Goal: Book appointment/travel/reservation

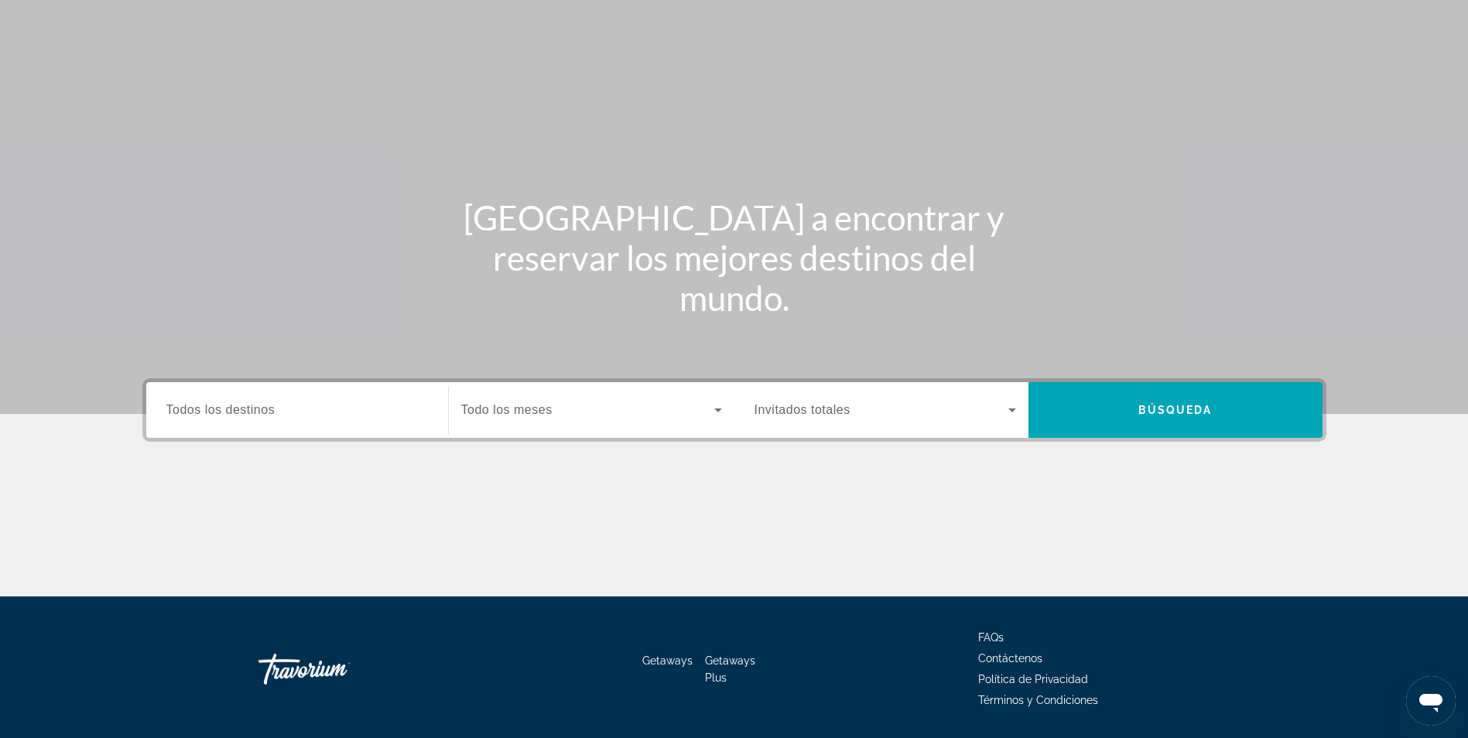
scroll to position [98, 0]
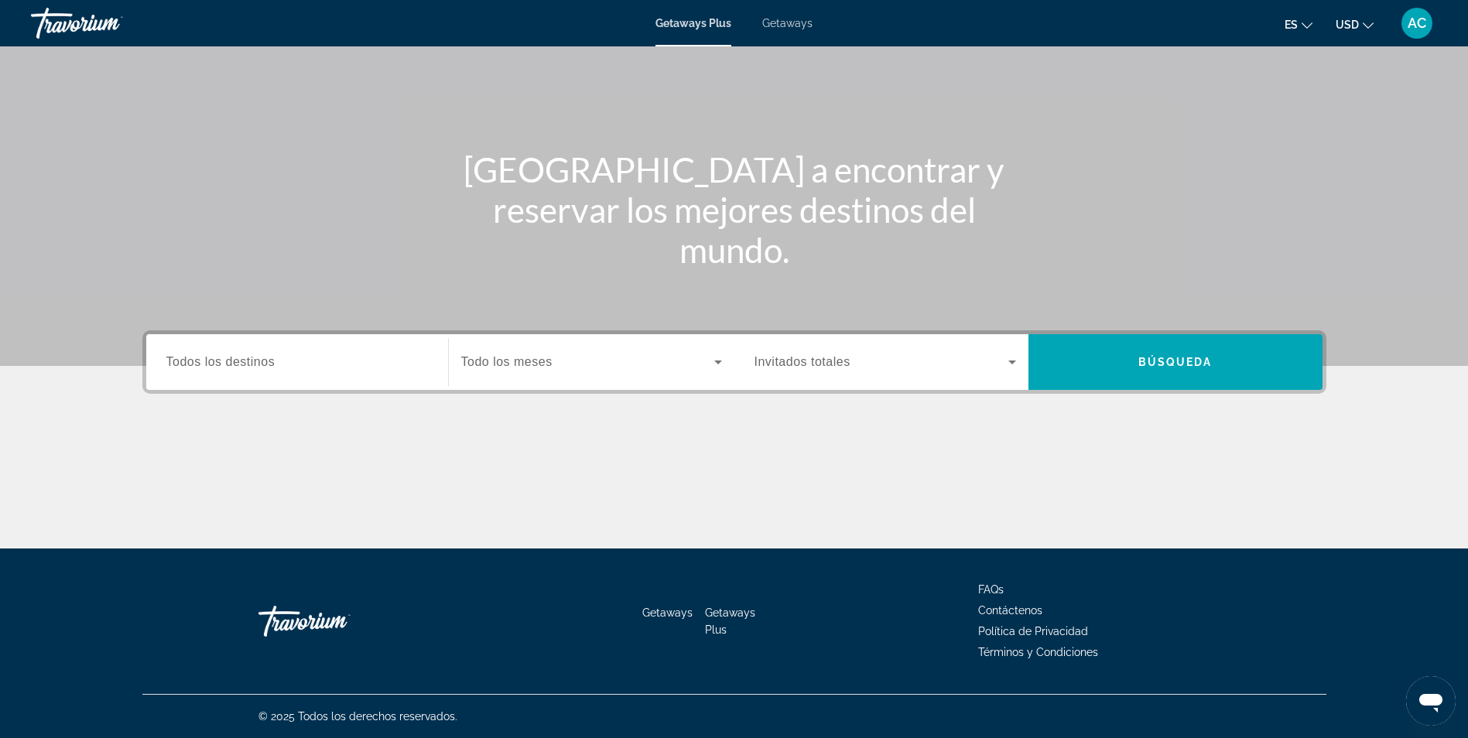
click at [395, 354] on input "Destination Todos los destinos" at bounding box center [297, 363] width 262 height 19
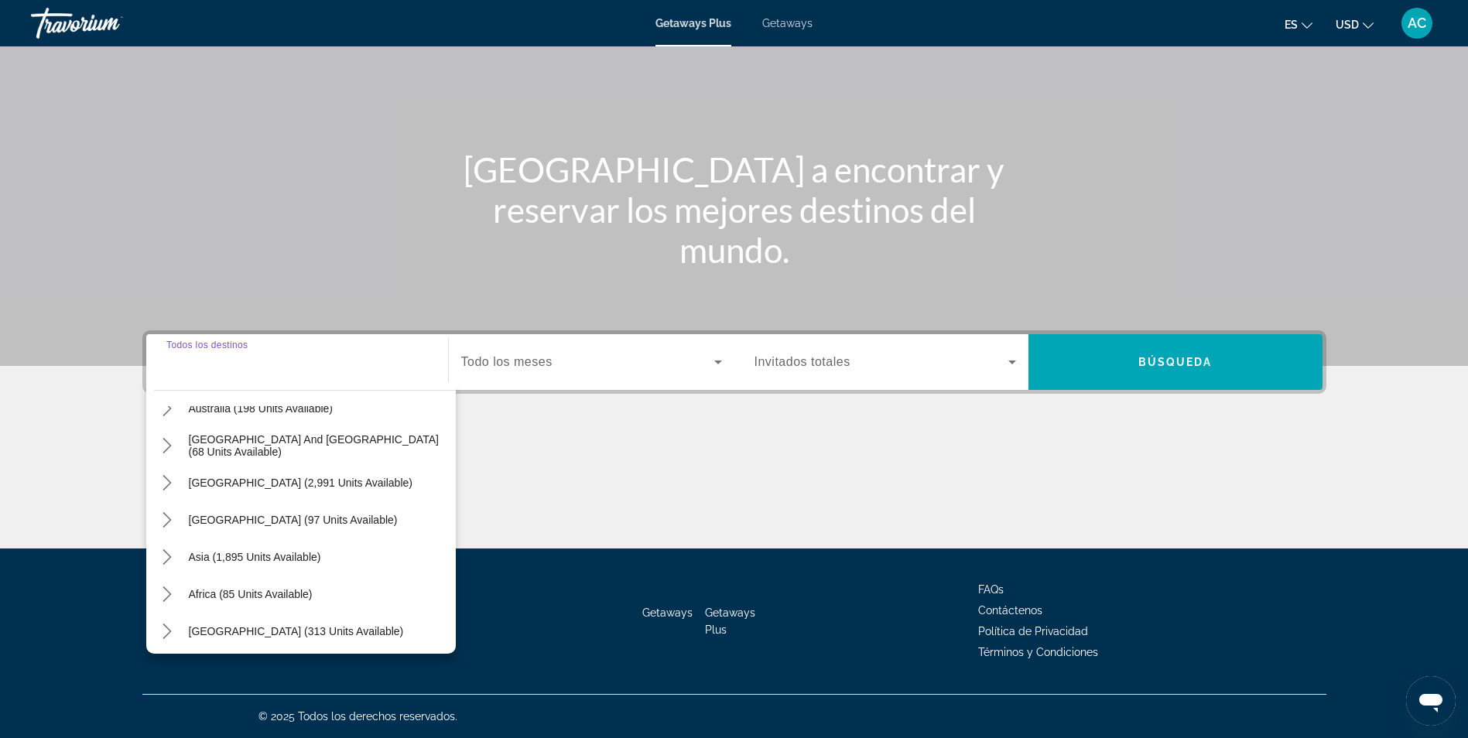
scroll to position [251, 0]
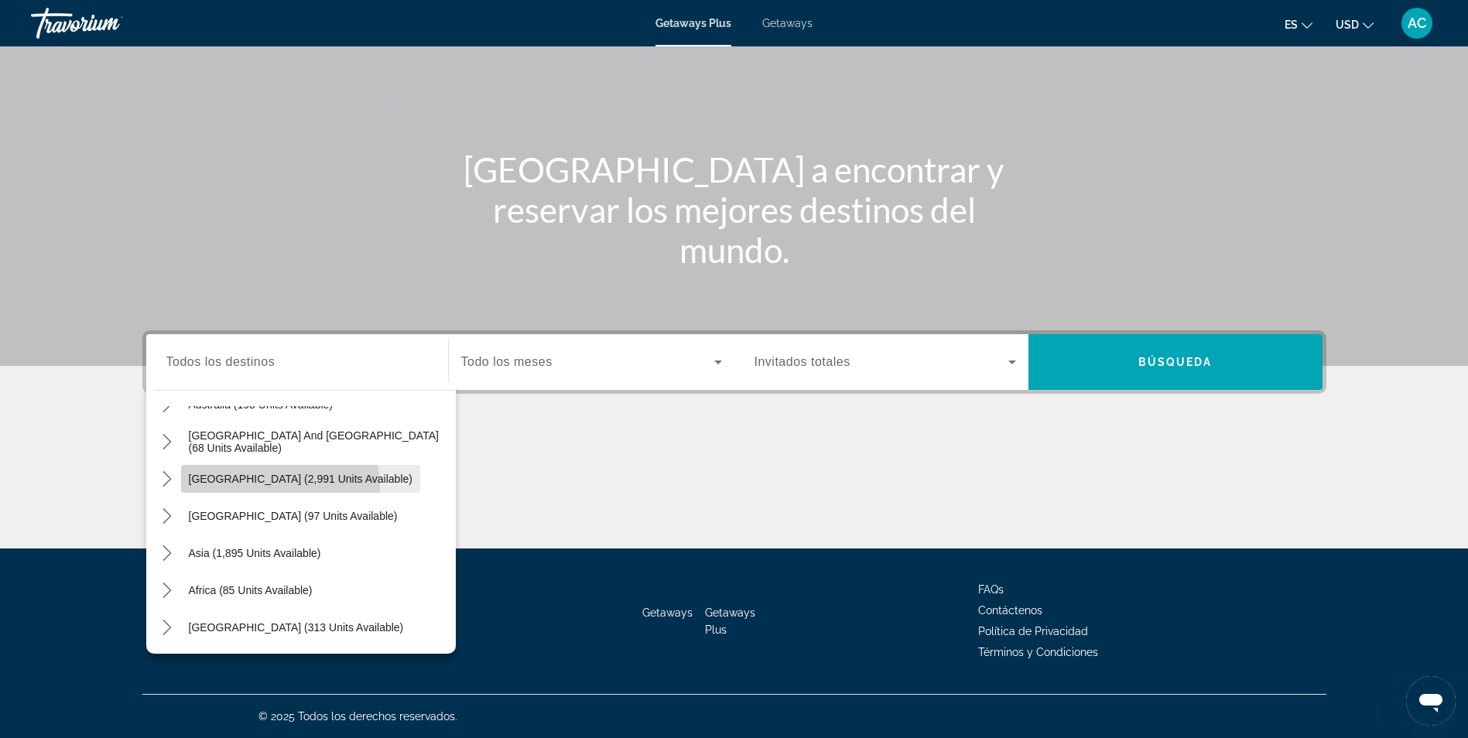
click at [269, 488] on span "Select destination: South America (2,991 units available)" at bounding box center [300, 478] width 239 height 37
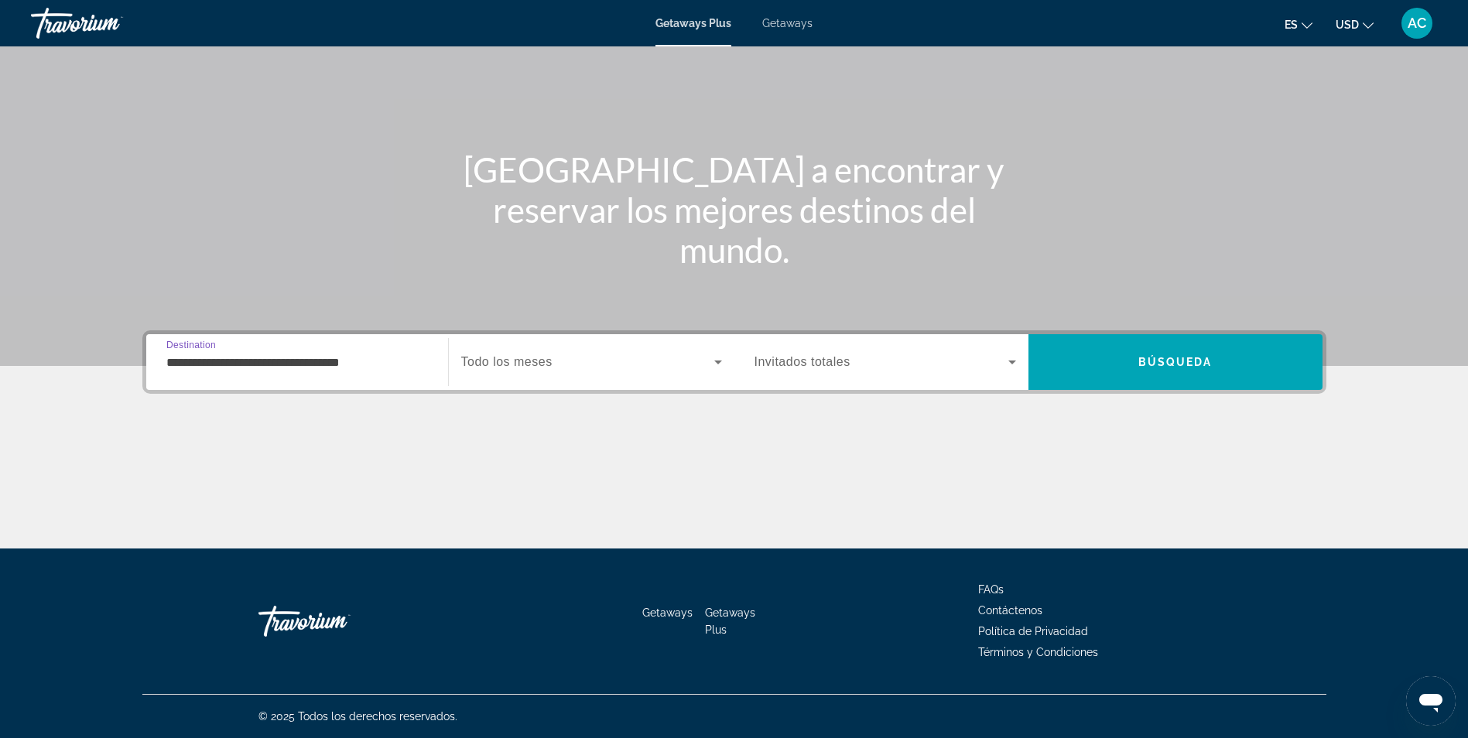
click at [375, 375] on div "**********" at bounding box center [297, 362] width 262 height 44
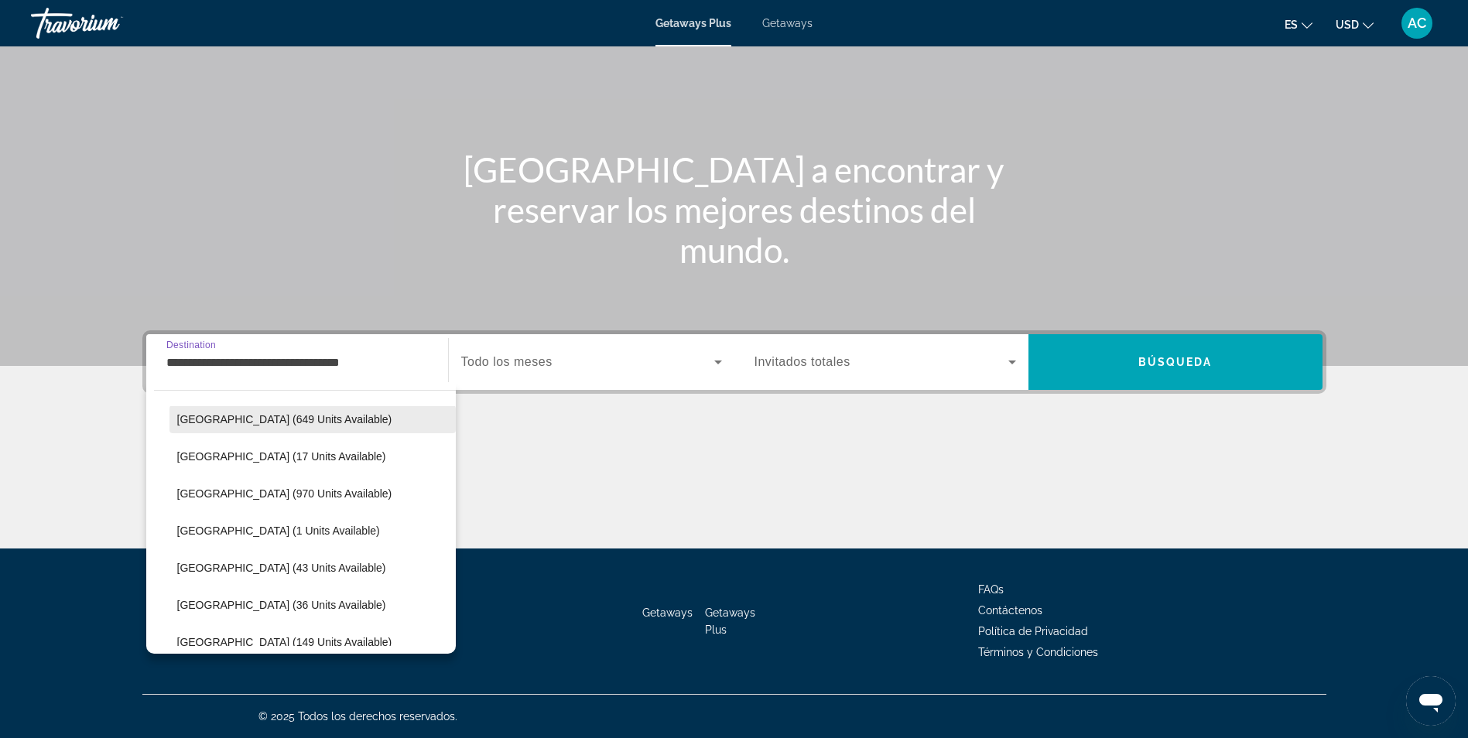
scroll to position [358, 0]
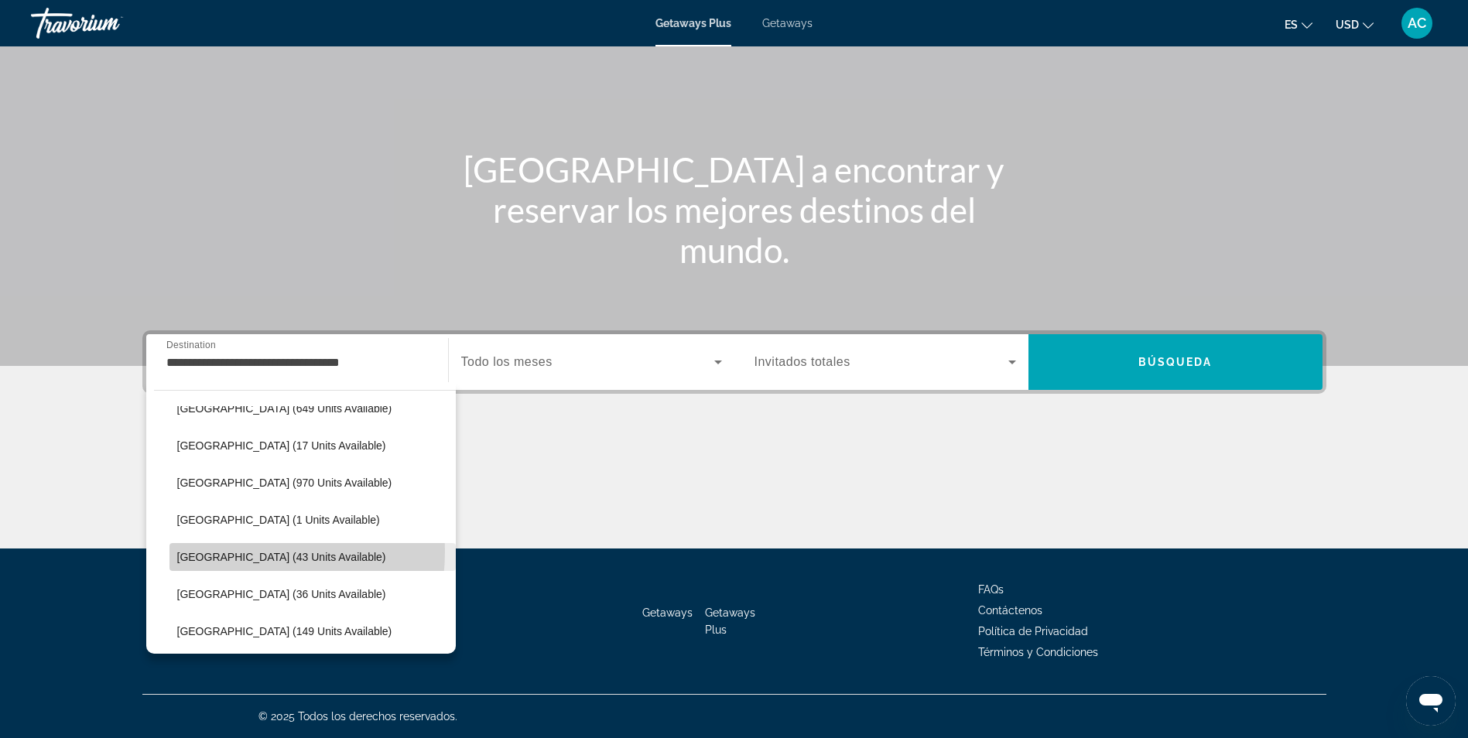
click at [214, 551] on span "[GEOGRAPHIC_DATA] (43 units available)" at bounding box center [281, 557] width 209 height 12
type input "**********"
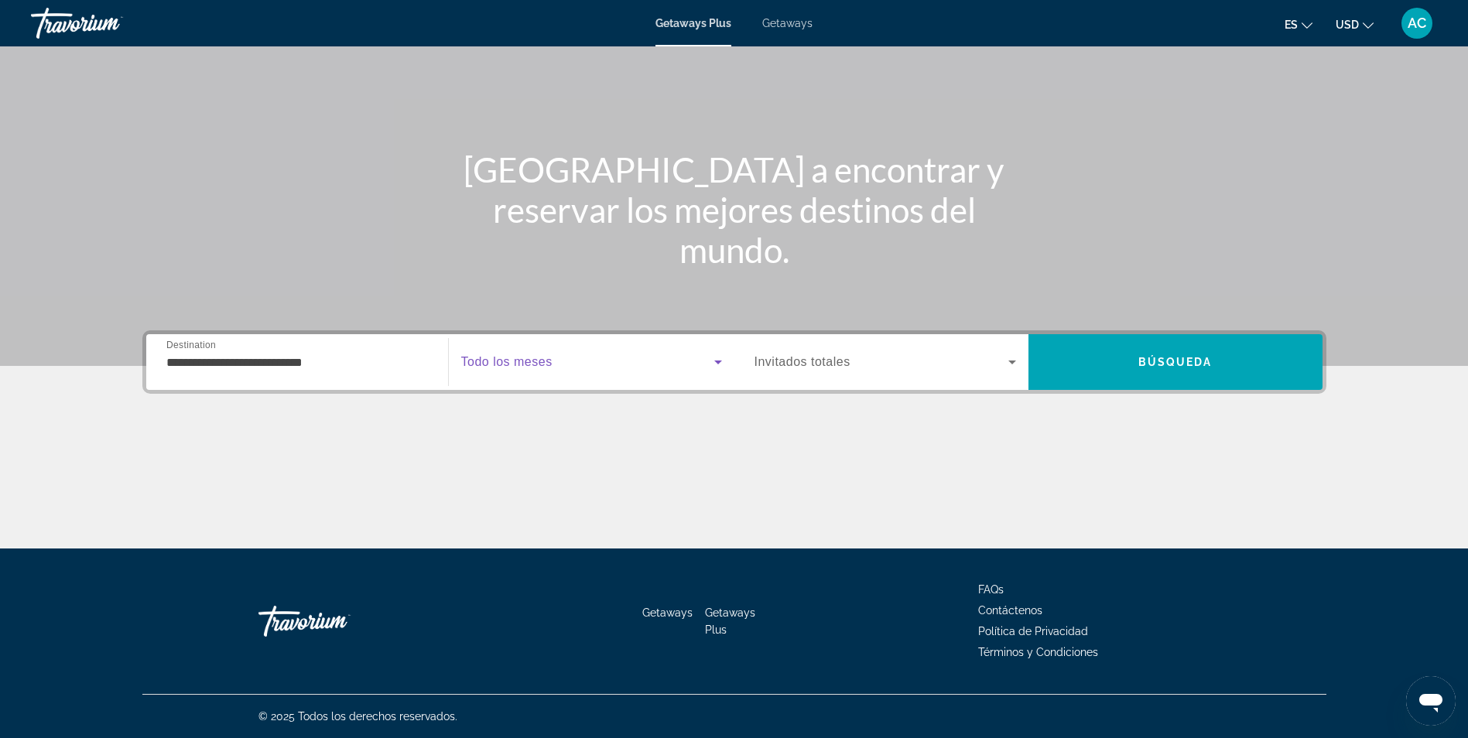
click at [680, 358] on span "Search widget" at bounding box center [587, 362] width 253 height 19
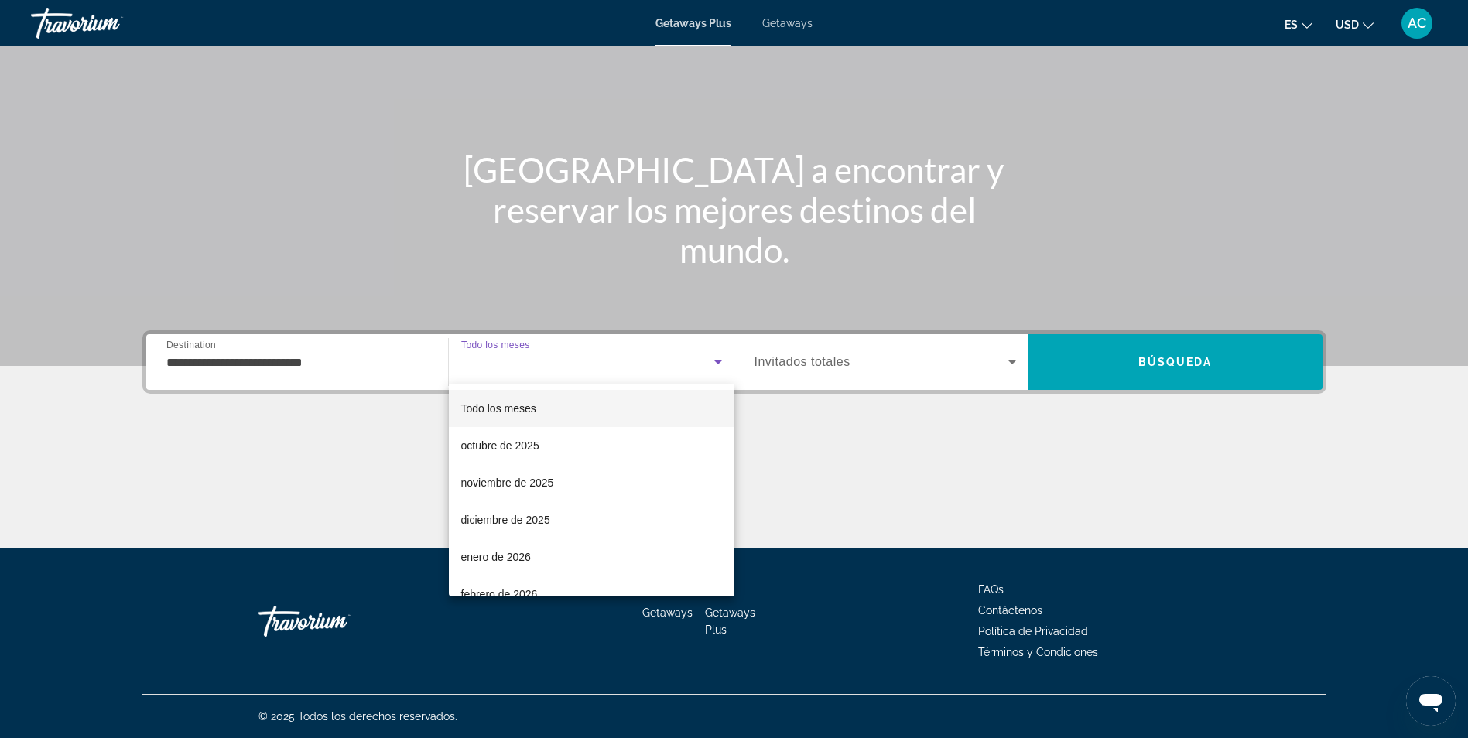
click at [809, 359] on div at bounding box center [734, 369] width 1468 height 738
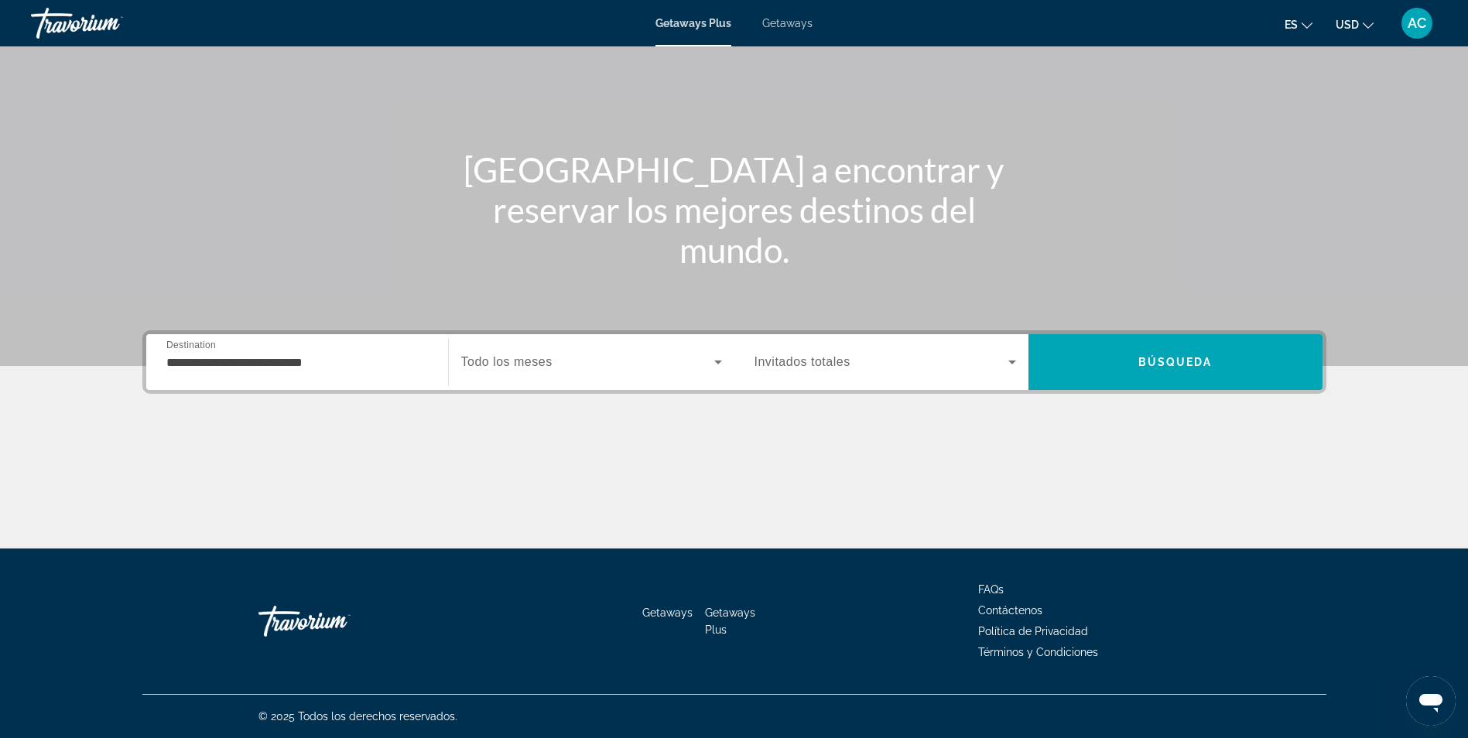
click at [809, 359] on span "Invitados totales" at bounding box center [802, 361] width 96 height 13
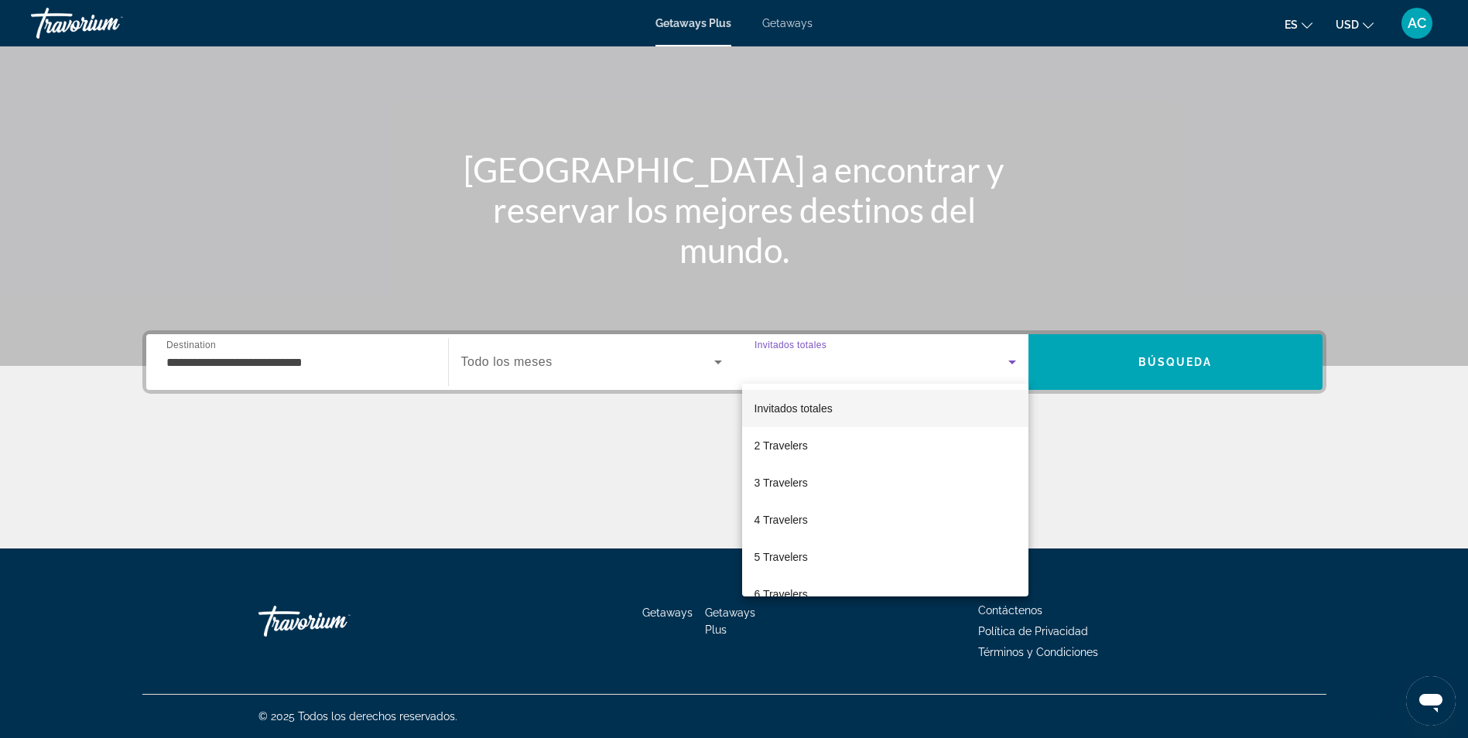
click at [1101, 457] on div at bounding box center [734, 369] width 1468 height 738
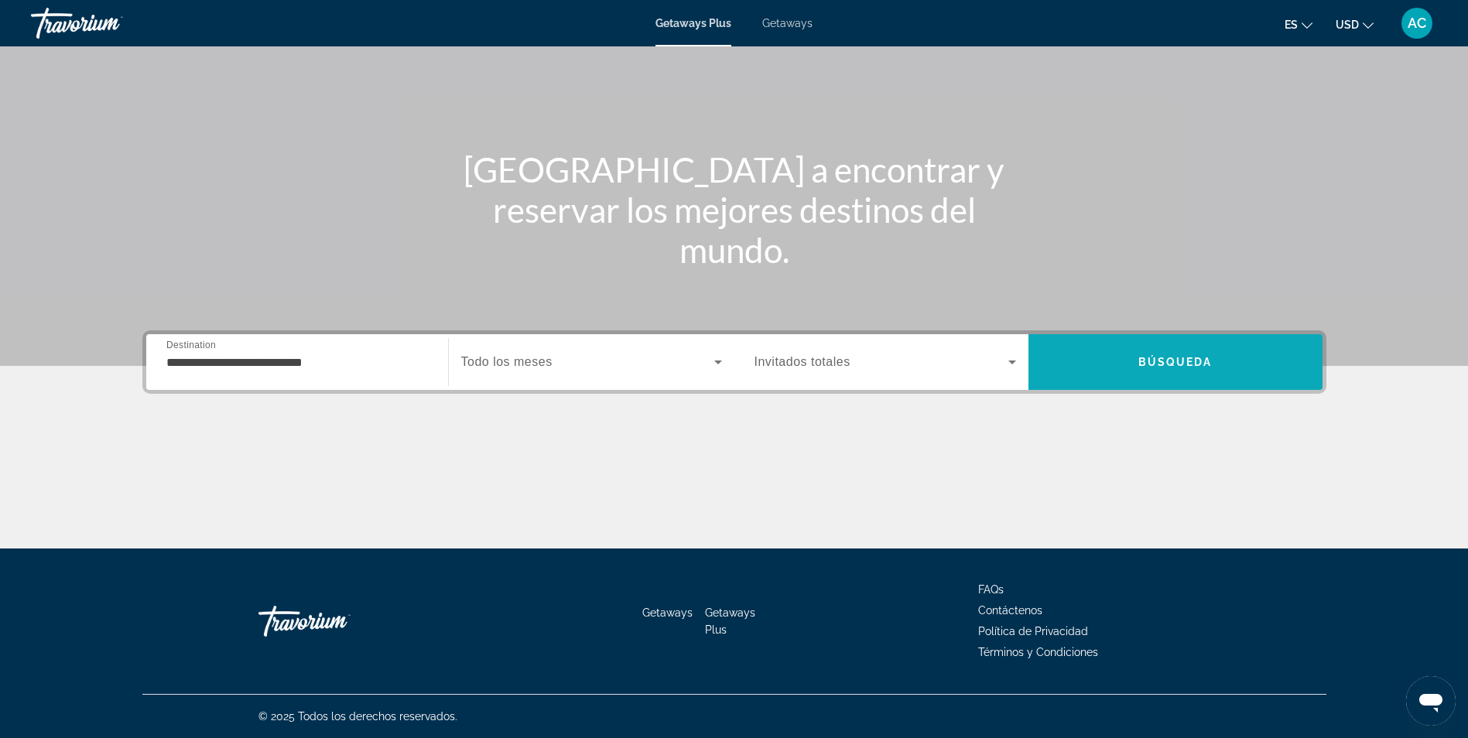
click at [1131, 375] on span "Search" at bounding box center [1175, 362] width 294 height 37
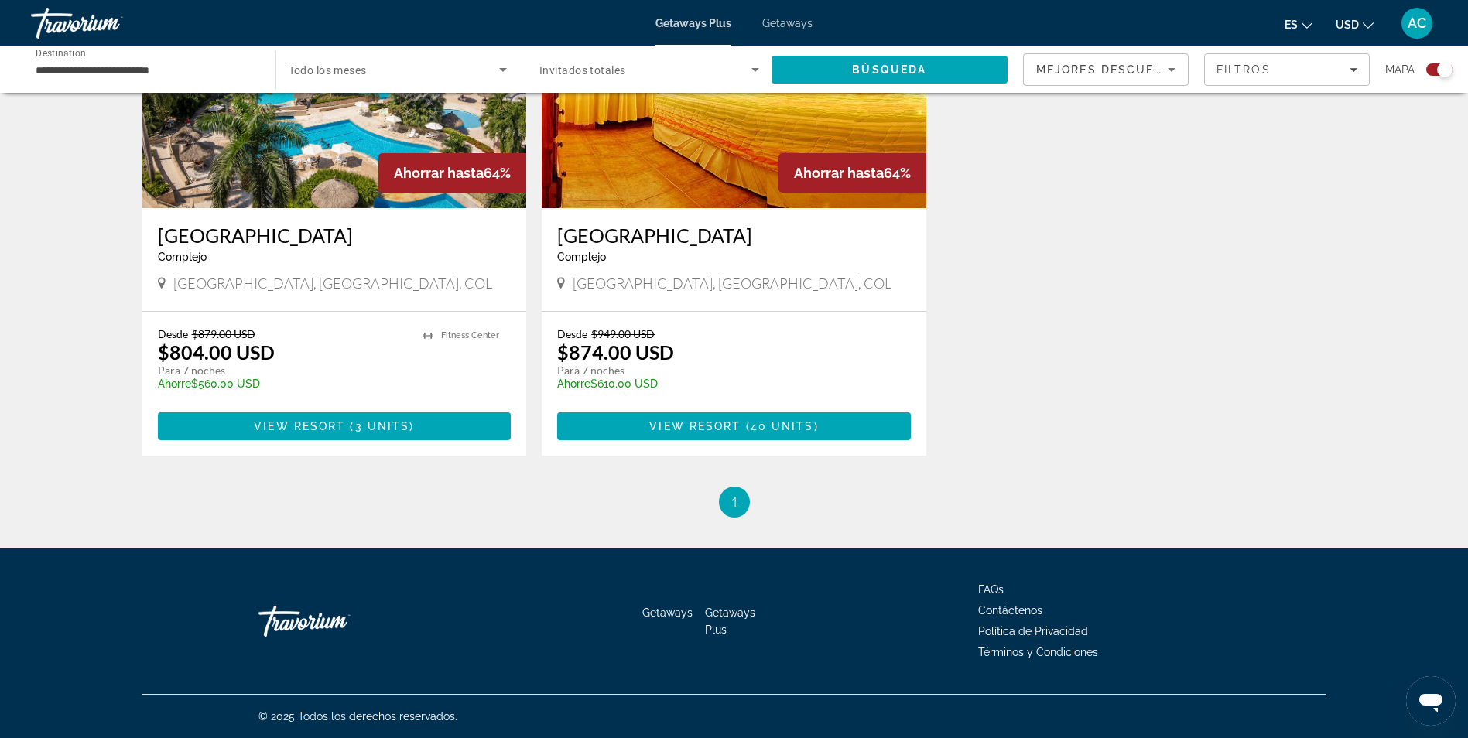
scroll to position [511, 0]
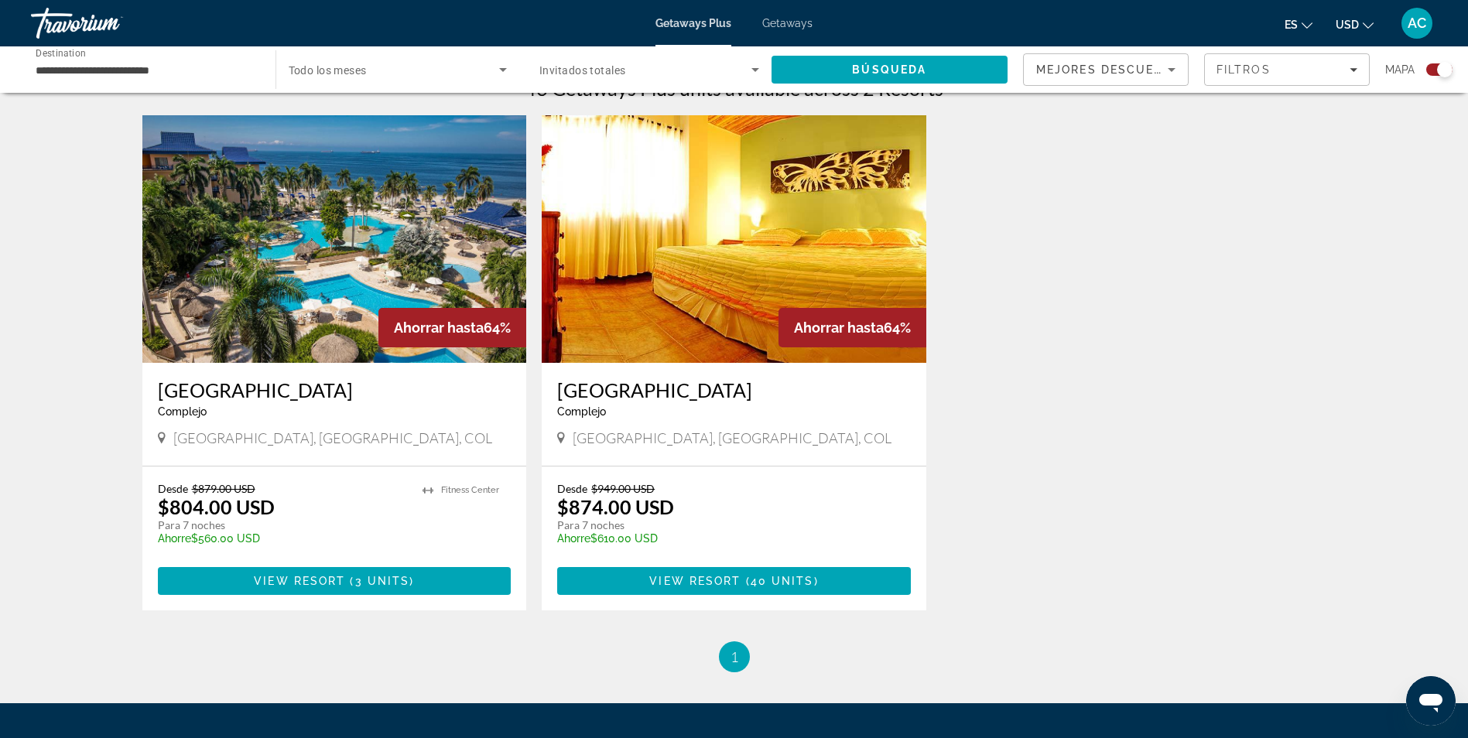
click at [746, 281] on img "Main content" at bounding box center [734, 239] width 385 height 248
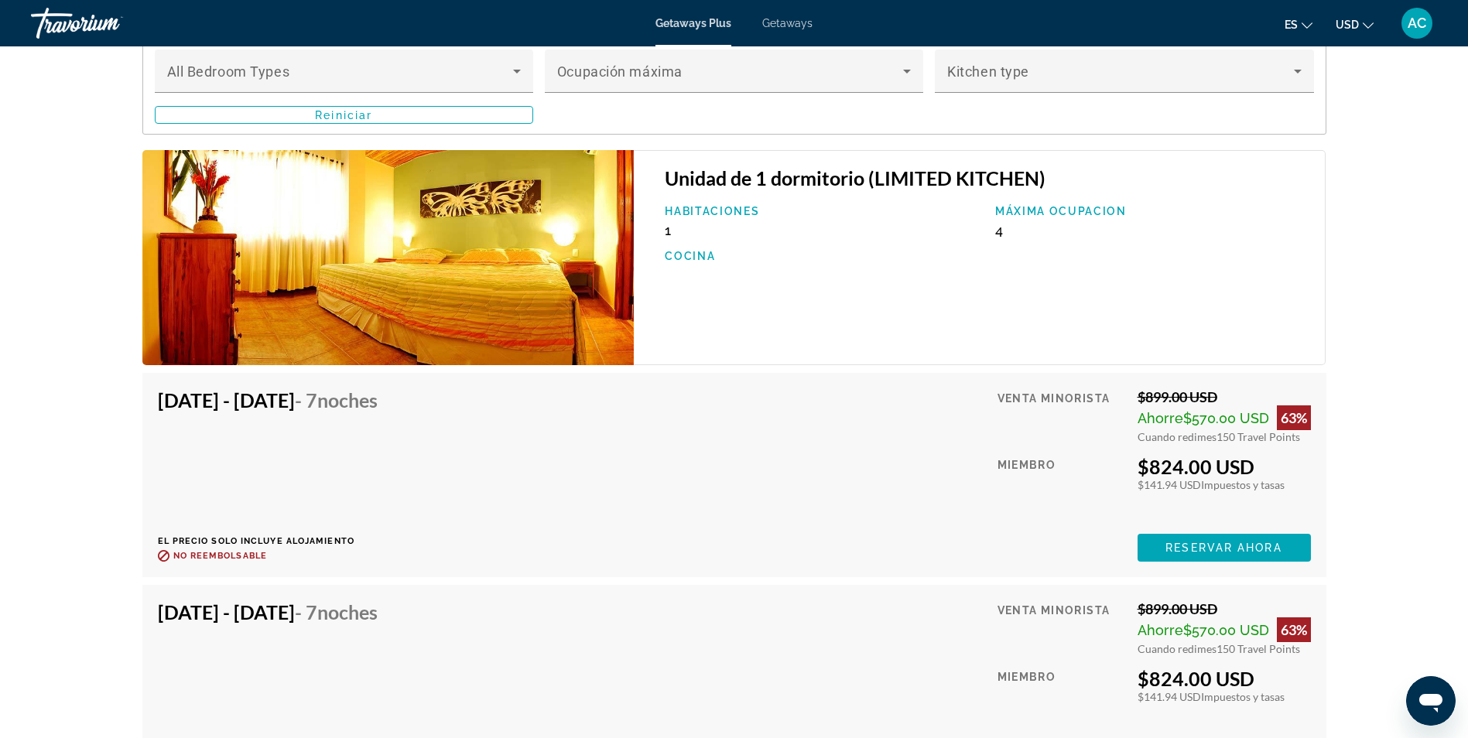
scroll to position [2167, 0]
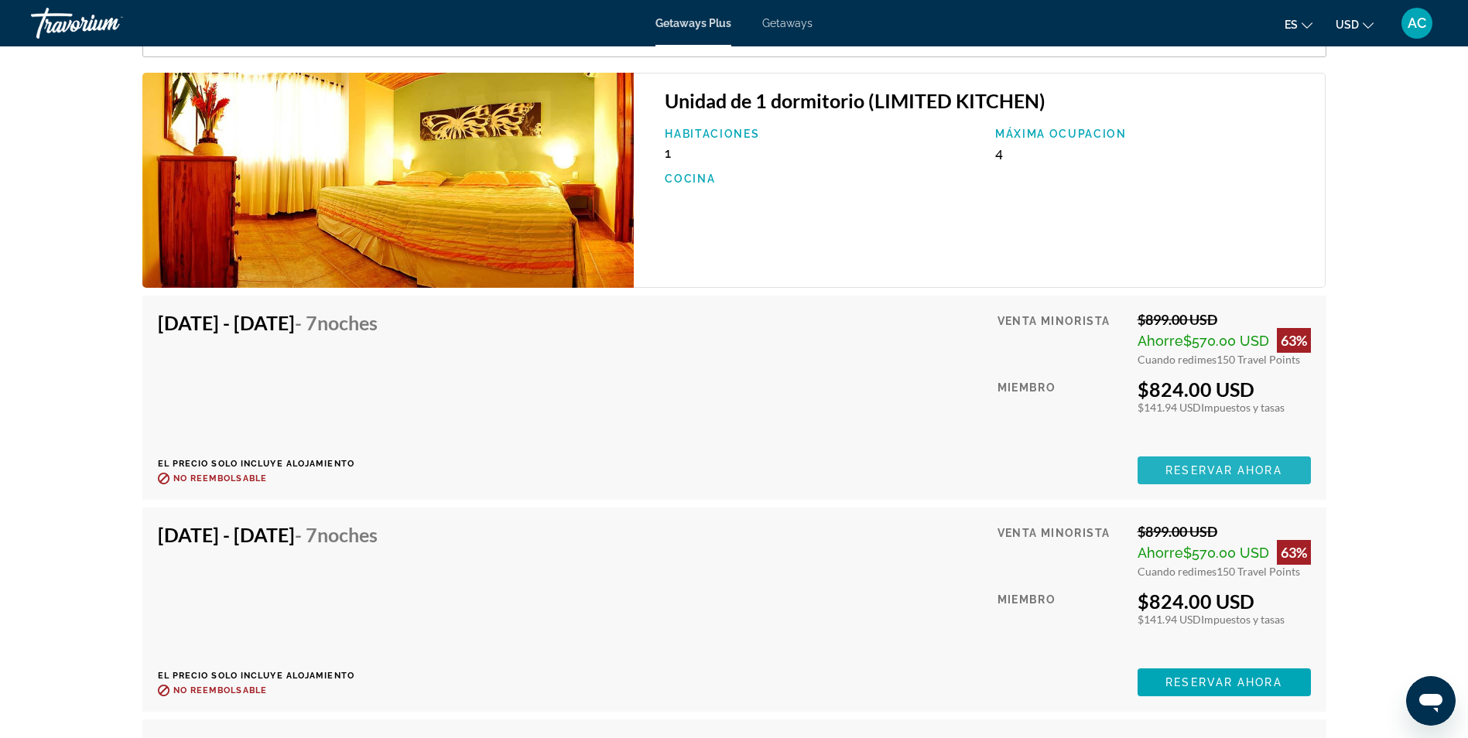
click at [1185, 464] on span "Reservar ahora" at bounding box center [1223, 470] width 116 height 12
